Goal: Task Accomplishment & Management: Use online tool/utility

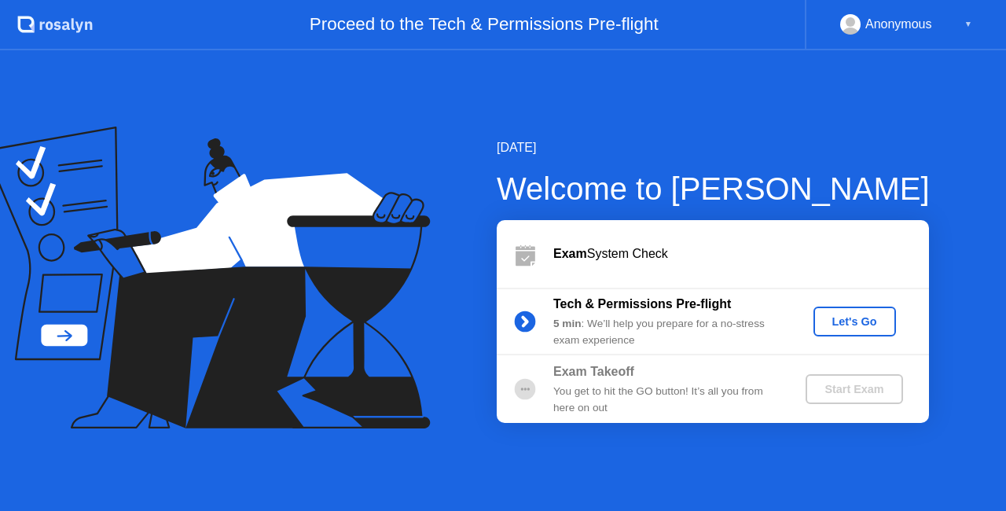
click at [851, 324] on div "Let's Go" at bounding box center [855, 321] width 70 height 13
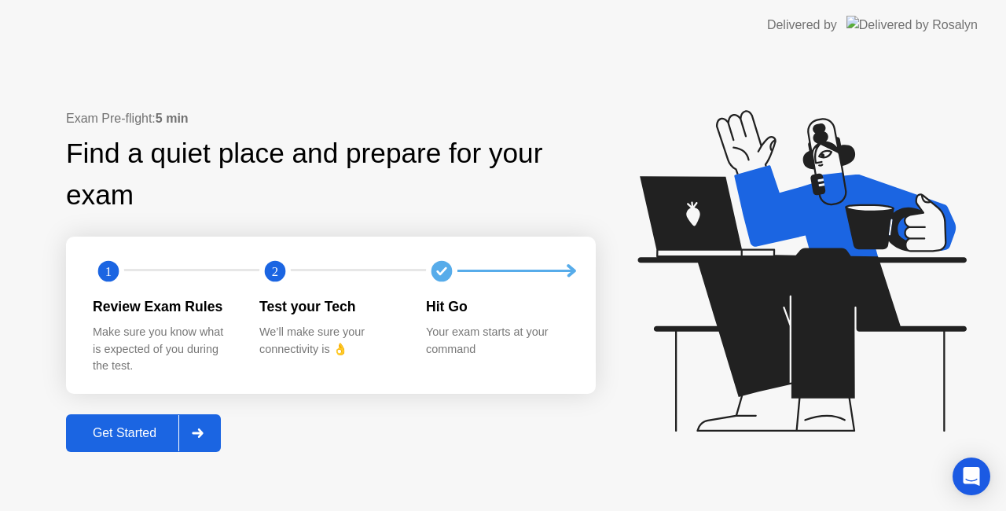
click at [134, 429] on div "Get Started" at bounding box center [125, 433] width 108 height 14
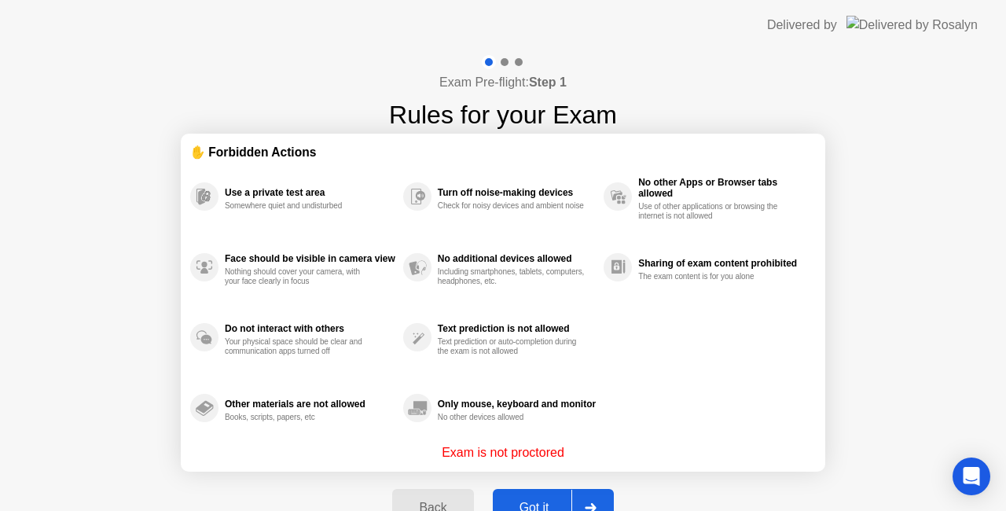
click at [543, 494] on button "Got it" at bounding box center [553, 508] width 121 height 38
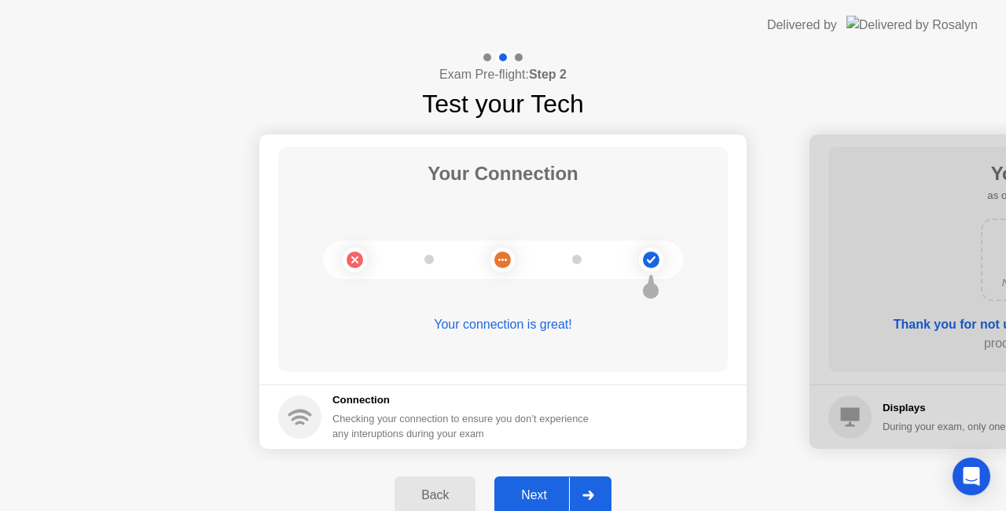
click at [544, 484] on button "Next" at bounding box center [553, 495] width 117 height 38
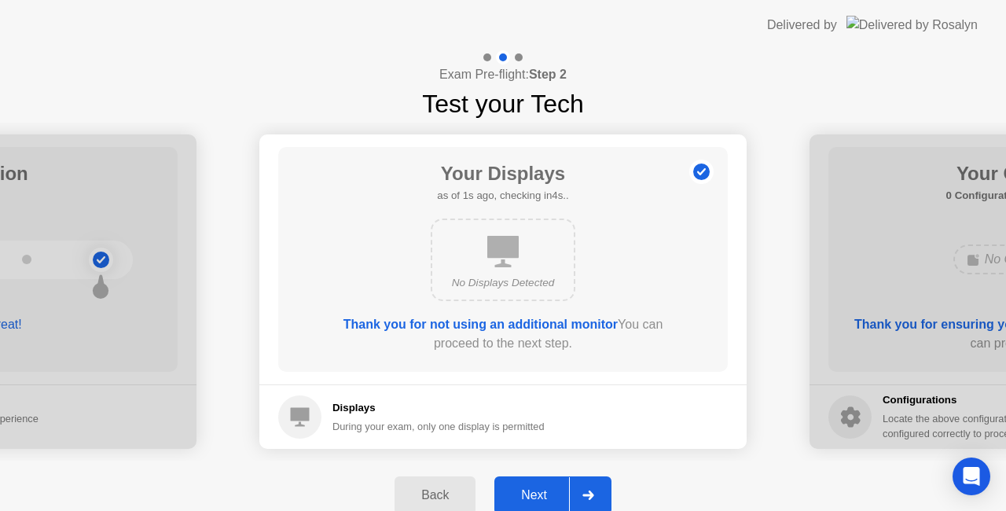
click at [544, 489] on div "Next" at bounding box center [534, 495] width 70 height 14
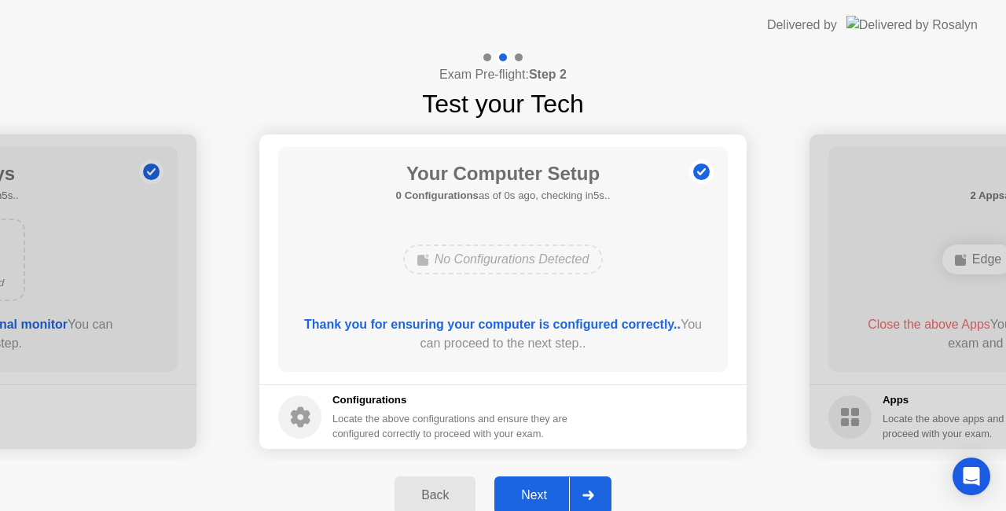
click at [544, 489] on div "Next" at bounding box center [534, 495] width 70 height 14
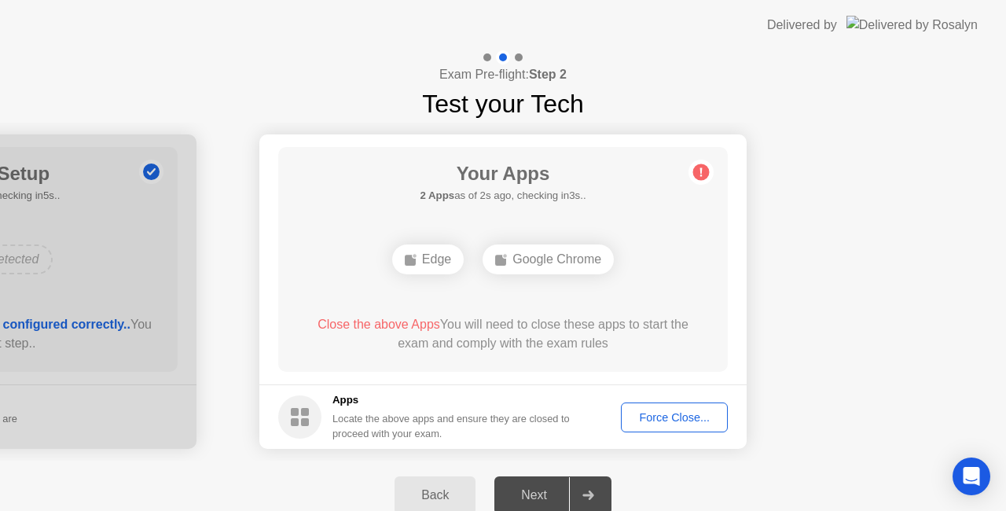
click at [689, 423] on div "Force Close..." at bounding box center [675, 417] width 96 height 13
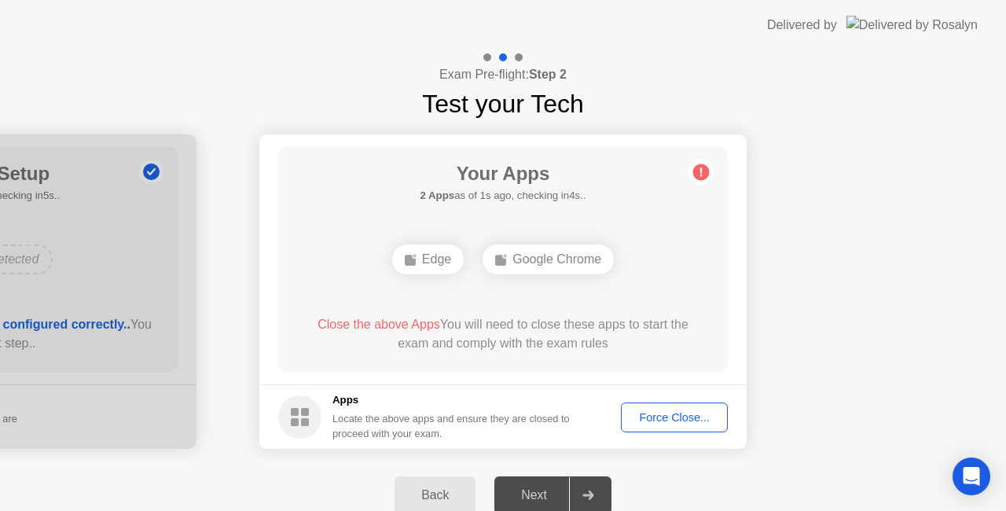
click at [657, 421] on div "Force Close..." at bounding box center [675, 417] width 96 height 13
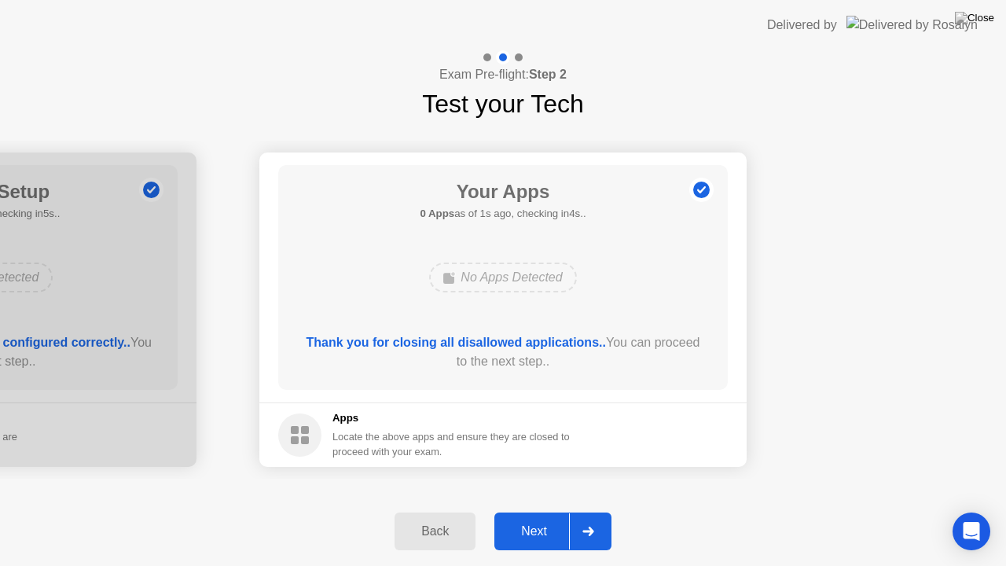
click at [536, 510] on button "Next" at bounding box center [553, 532] width 117 height 38
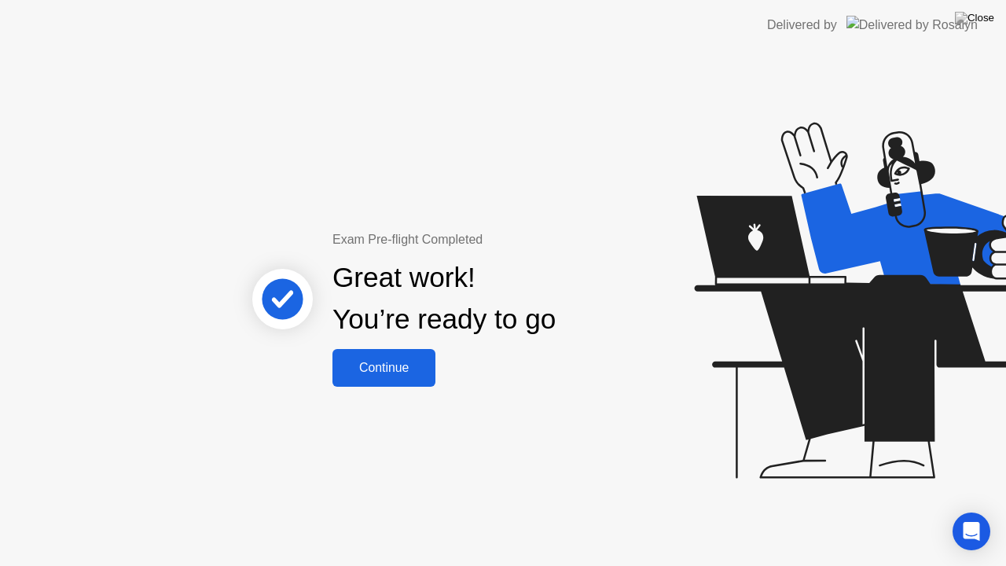
click at [395, 365] on div "Continue" at bounding box center [384, 368] width 94 height 14
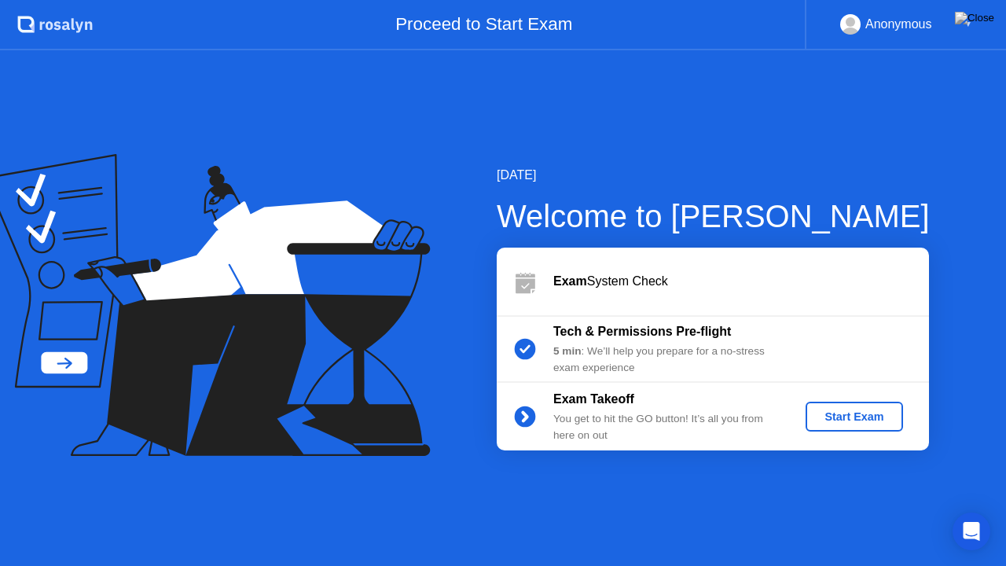
click at [855, 415] on div "Start Exam" at bounding box center [854, 416] width 84 height 13
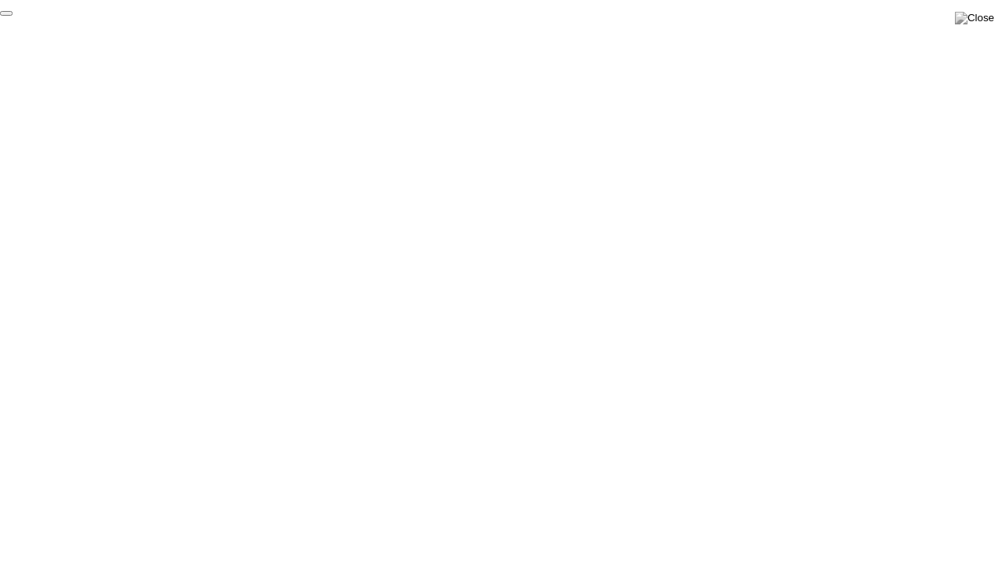
click div "End Proctoring Session"
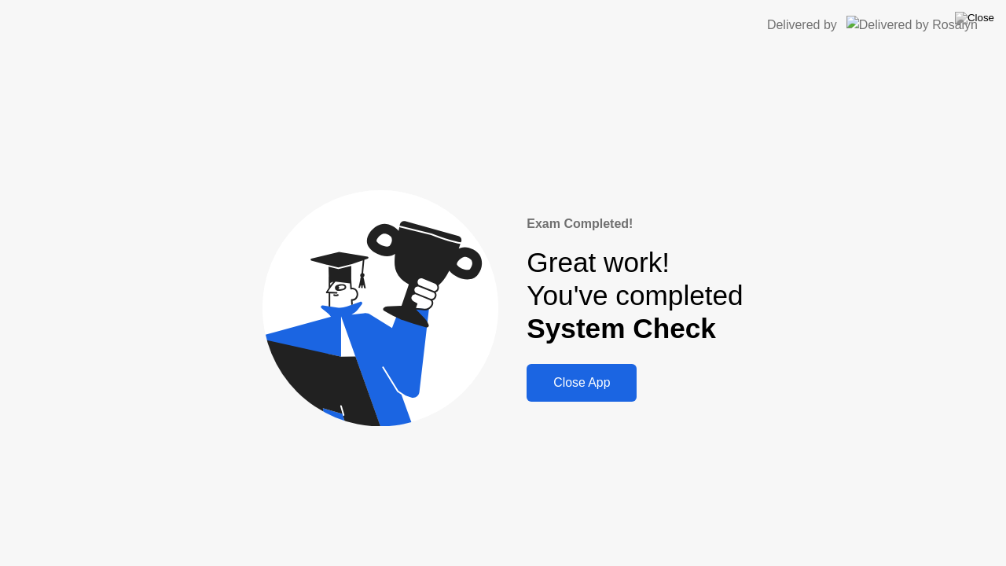
click at [616, 384] on div "Close App" at bounding box center [582, 383] width 101 height 14
